Goal: Transaction & Acquisition: Purchase product/service

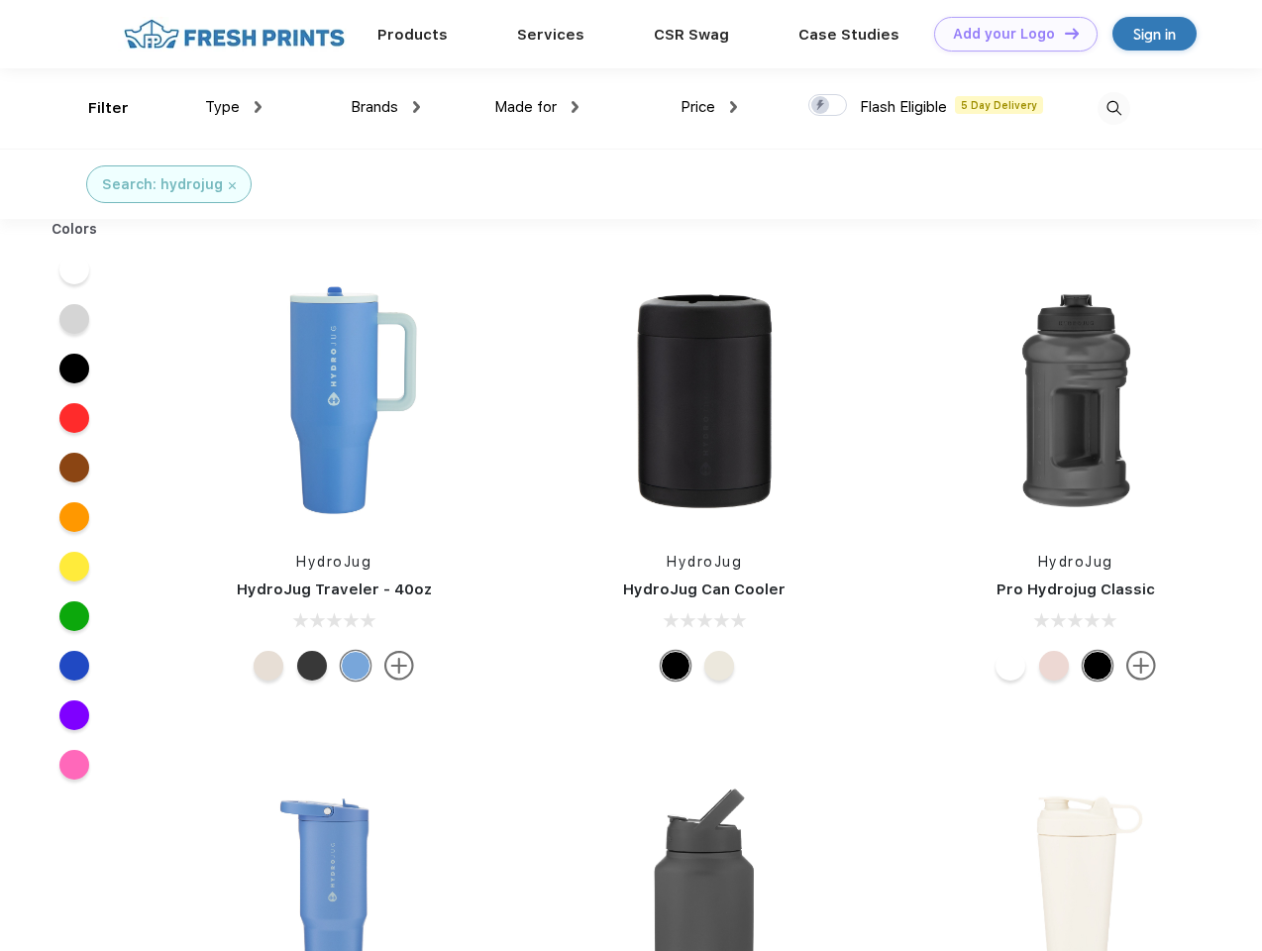
click at [1008, 34] on link "Add your Logo Design Tool" at bounding box center [1015, 34] width 163 height 35
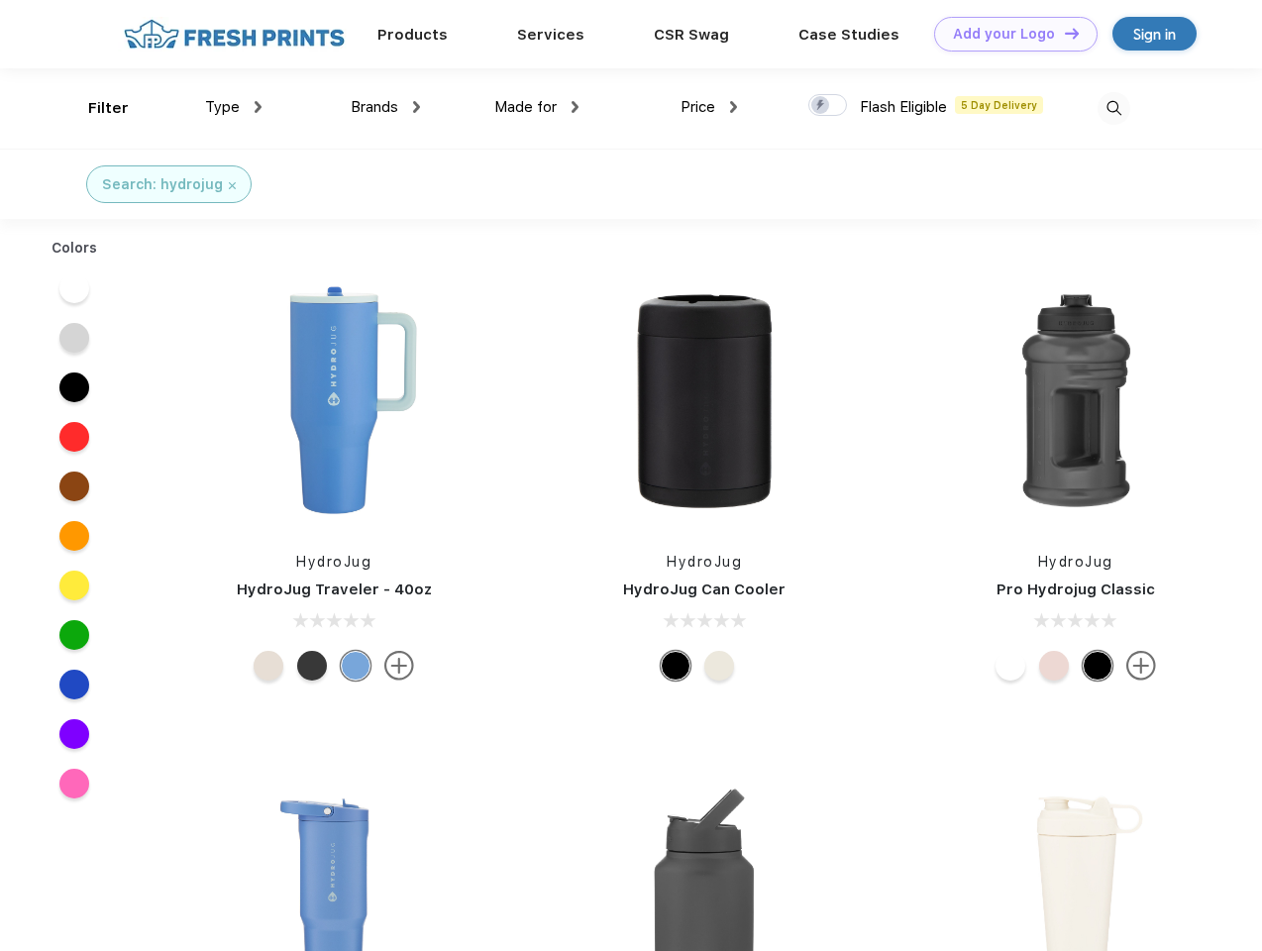
click at [0, 0] on div "Design Tool" at bounding box center [0, 0] width 0 height 0
click at [1063, 33] on link "Add your Logo Design Tool" at bounding box center [1015, 34] width 163 height 35
click at [95, 108] on div "Filter" at bounding box center [108, 108] width 41 height 23
click at [234, 107] on span "Type" at bounding box center [222, 107] width 35 height 18
click at [385, 107] on span "Brands" at bounding box center [375, 107] width 48 height 18
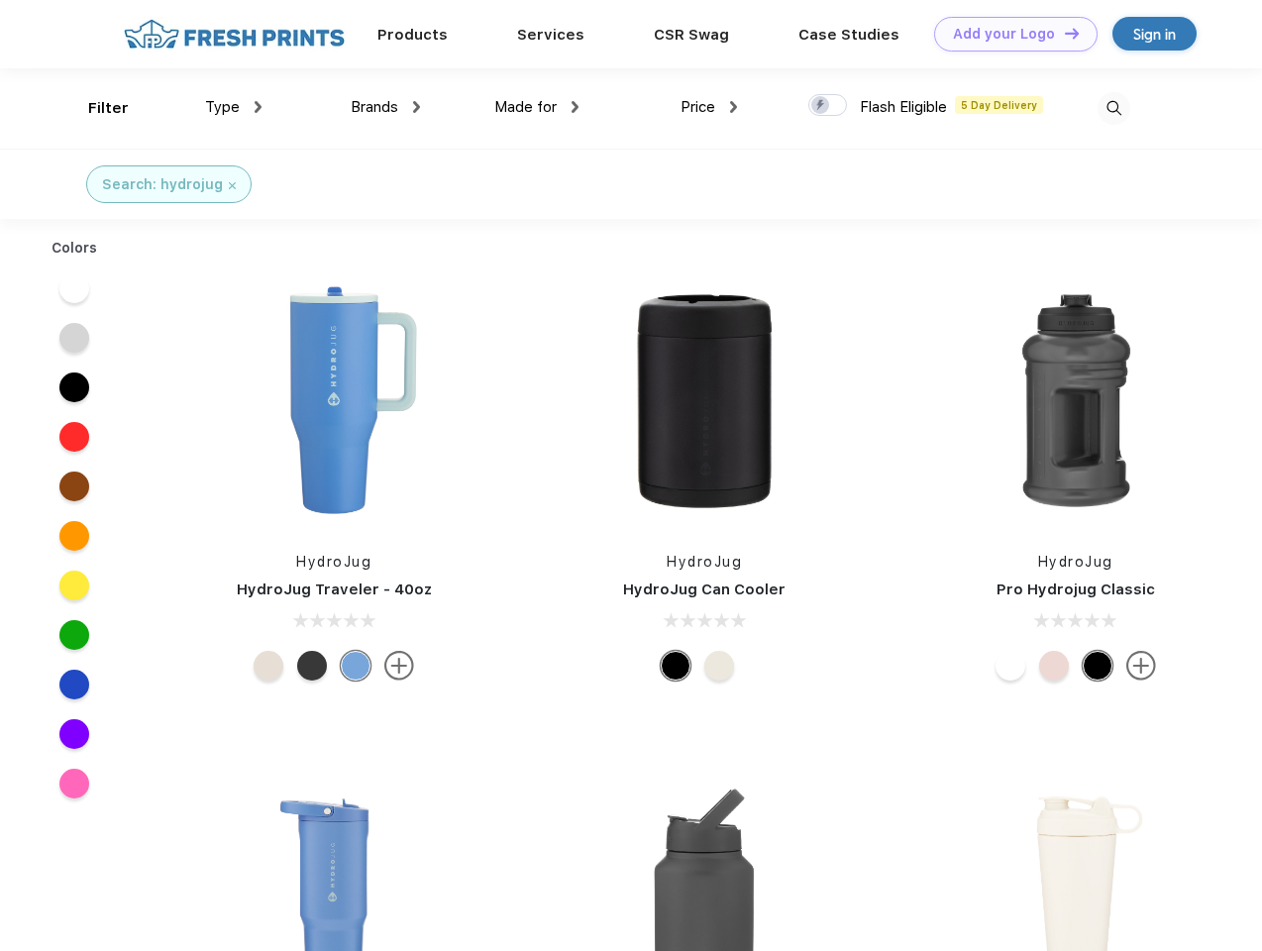
click at [537, 107] on span "Made for" at bounding box center [525, 107] width 62 height 18
click at [709, 107] on span "Price" at bounding box center [698, 107] width 35 height 18
click at [828, 106] on div at bounding box center [827, 105] width 39 height 22
click at [821, 106] on input "checkbox" at bounding box center [814, 99] width 13 height 13
click at [1113, 108] on img at bounding box center [1114, 108] width 33 height 33
